Goal: Navigation & Orientation: Go to known website

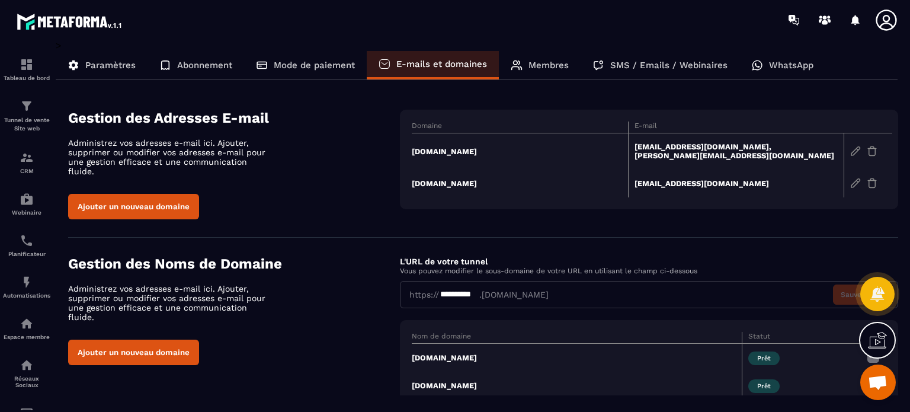
click at [882, 14] on icon at bounding box center [887, 20] width 24 height 24
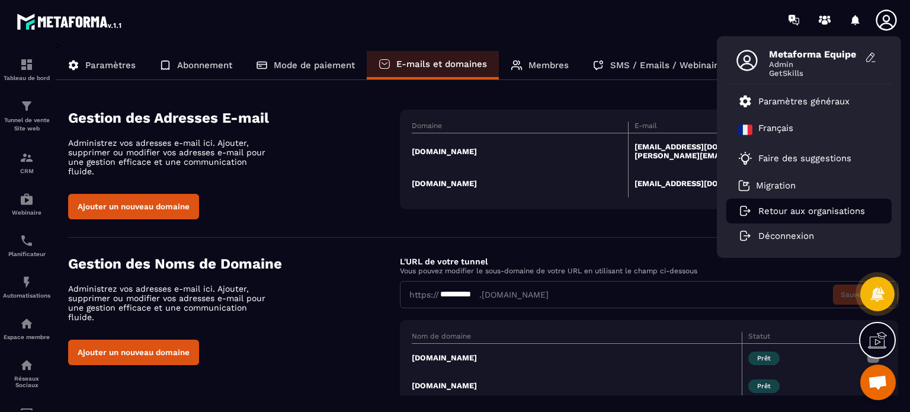
click at [779, 211] on p "Retour aux organisations" at bounding box center [811, 211] width 107 height 11
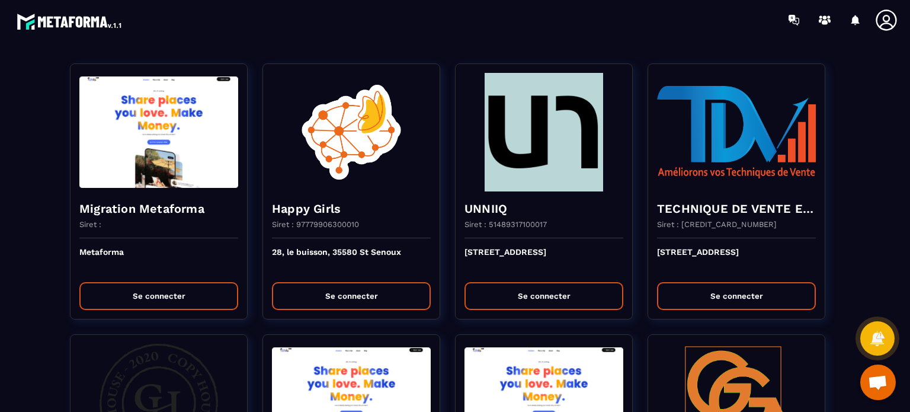
click at [0, 265] on section "Migration Metaforma Siret : Metaforma Se connecter Happy Girls Siret : 97779906…" at bounding box center [455, 226] width 910 height 372
click at [0, 207] on section "Migration Metaforma Siret : Metaforma Se connecter Happy Girls Siret : 97779906…" at bounding box center [455, 226] width 910 height 372
drag, startPoint x: 21, startPoint y: 217, endPoint x: 30, endPoint y: 214, distance: 8.8
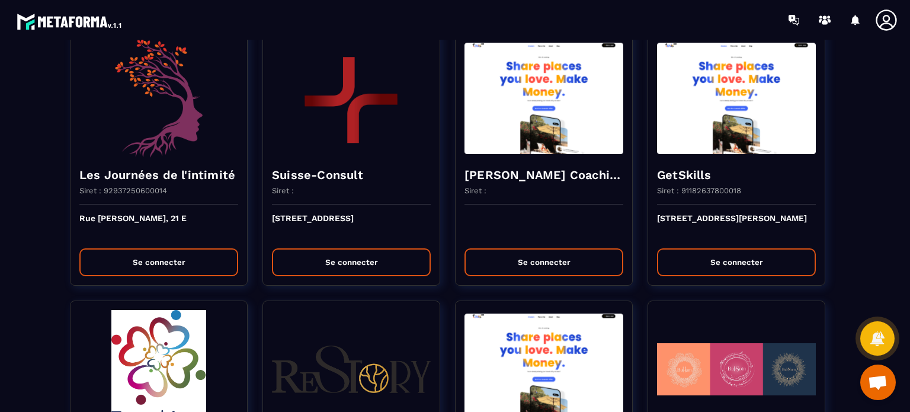
scroll to position [1659, 0]
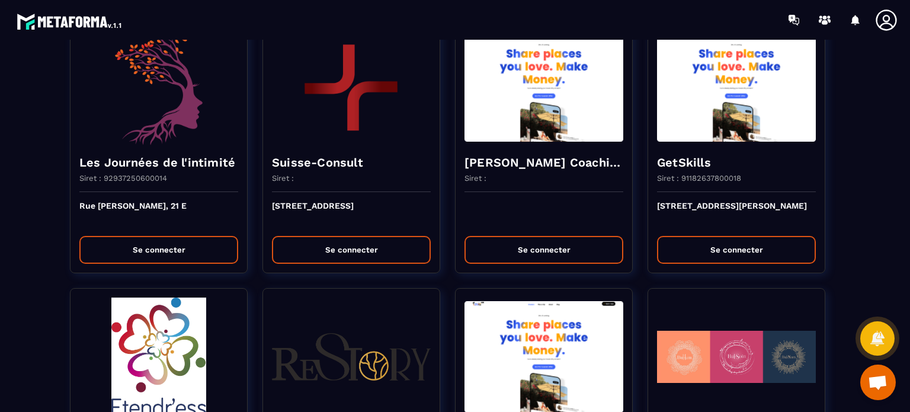
click at [9, 207] on section "Migration Metaforma Siret : Metaforma Se connecter Happy Girls Siret : 97779906…" at bounding box center [455, 226] width 910 height 372
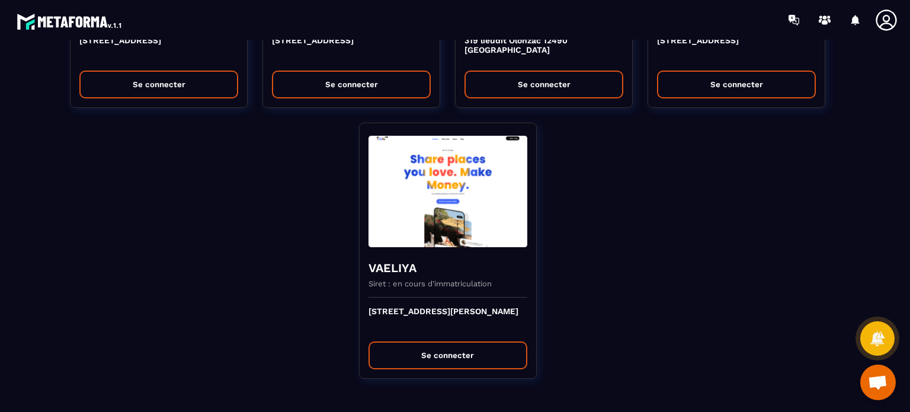
scroll to position [3212, 0]
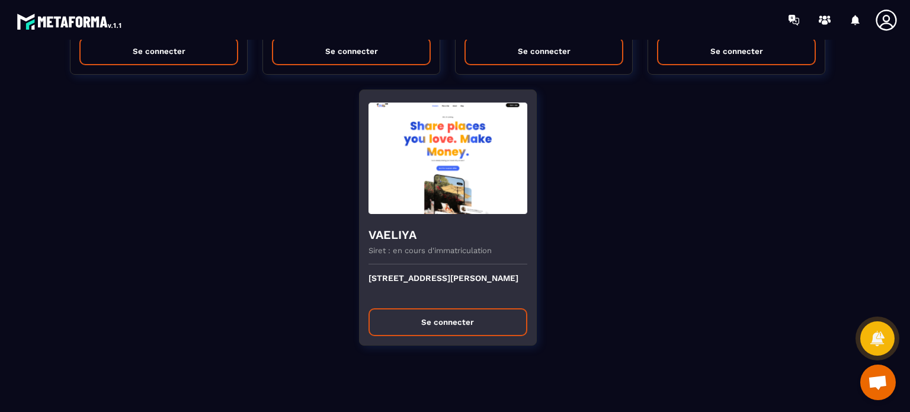
click at [463, 312] on button "Se connecter" at bounding box center [448, 322] width 159 height 28
